Goal: Navigation & Orientation: Find specific page/section

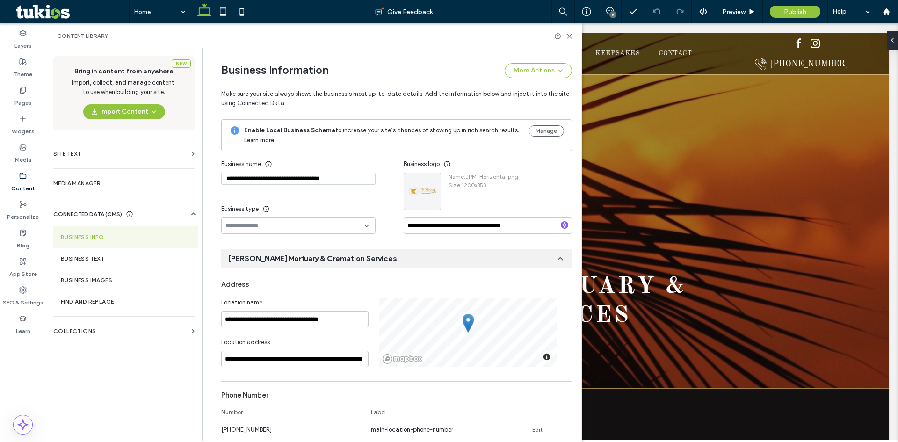
scroll to position [90, 0]
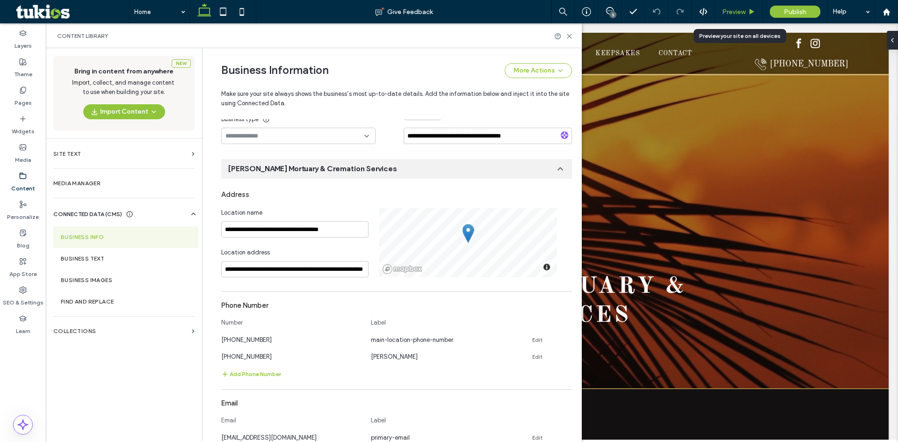
click at [734, 10] on span "Preview" at bounding box center [733, 12] width 23 height 8
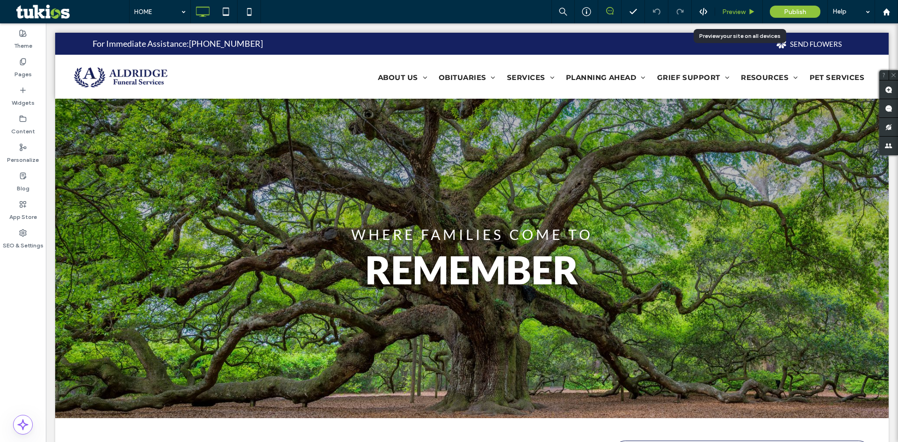
click at [739, 11] on span "Preview" at bounding box center [733, 12] width 23 height 8
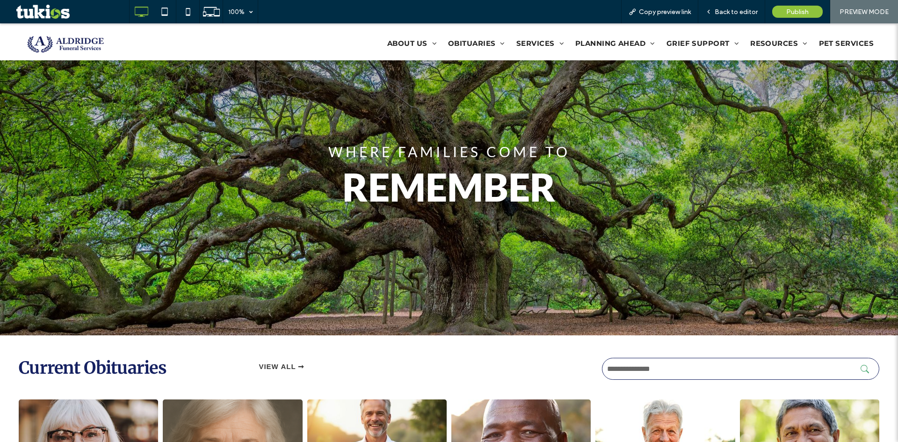
scroll to position [327, 0]
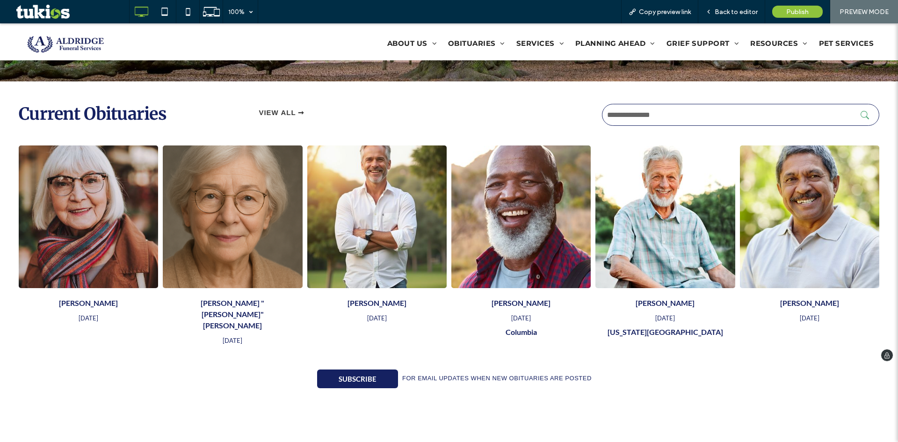
click at [630, 116] on input "text" at bounding box center [740, 115] width 277 height 22
type input "*"
click at [861, 111] on button "submit" at bounding box center [868, 115] width 14 height 8
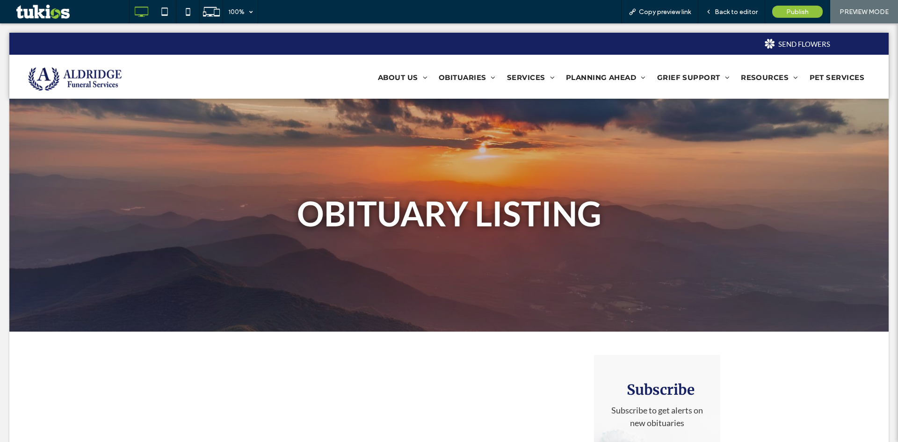
scroll to position [0, 0]
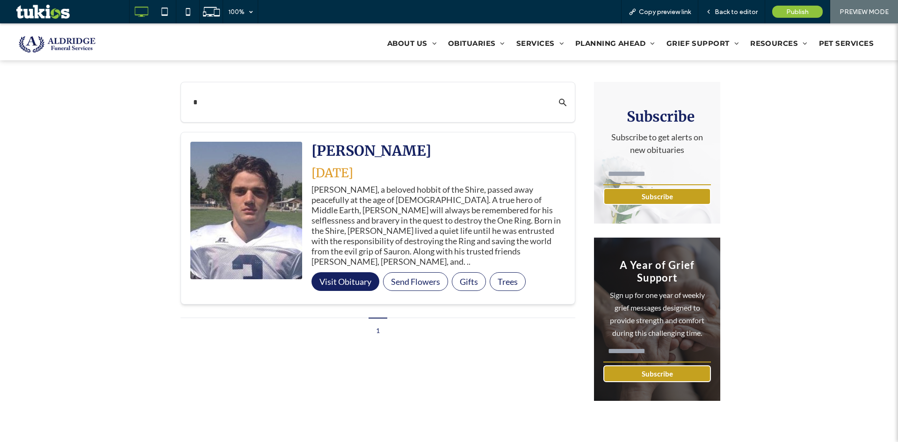
scroll to position [281, 0]
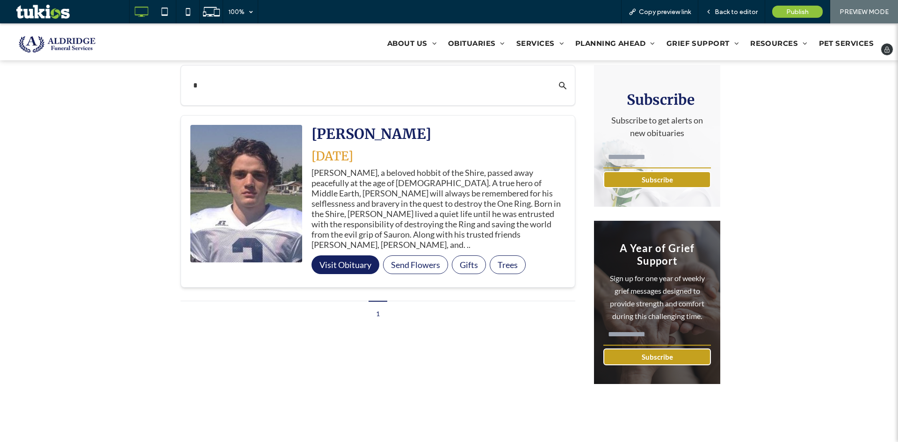
click at [834, 41] on span "PET SERVICES" at bounding box center [846, 42] width 55 height 9
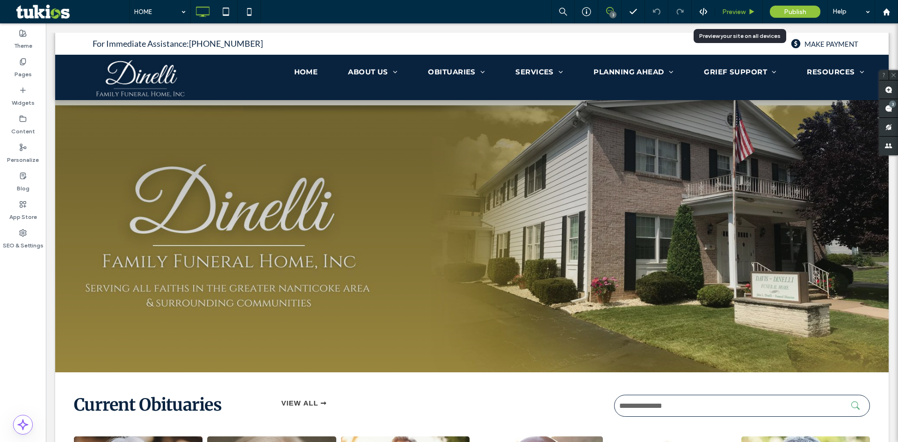
click at [742, 10] on span "Preview" at bounding box center [733, 12] width 23 height 8
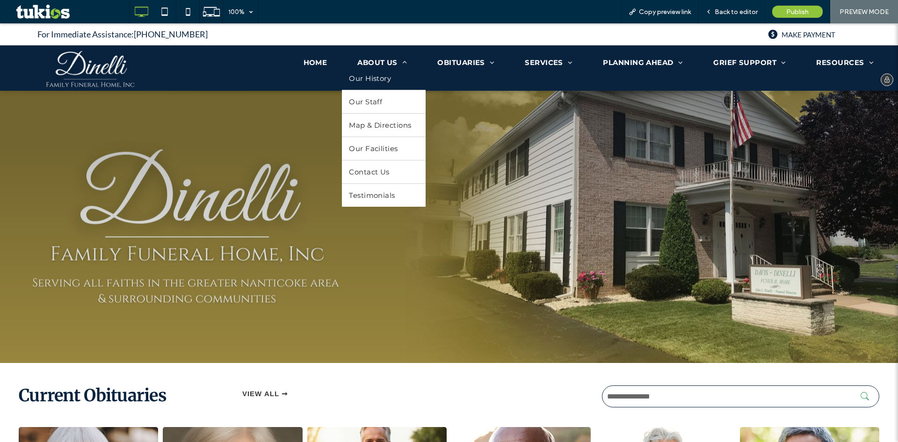
click at [342, 67] on link "Our History" at bounding box center [383, 78] width 83 height 23
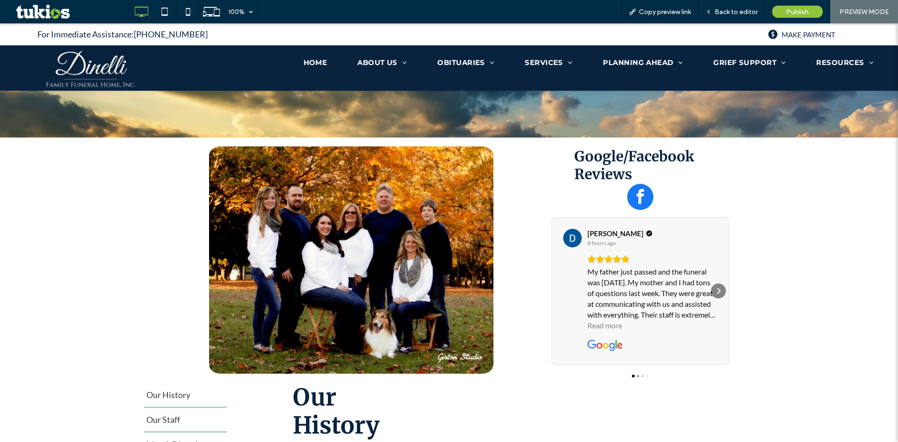
click at [112, 66] on img at bounding box center [90, 67] width 95 height 45
